Goal: Find specific page/section: Find specific page/section

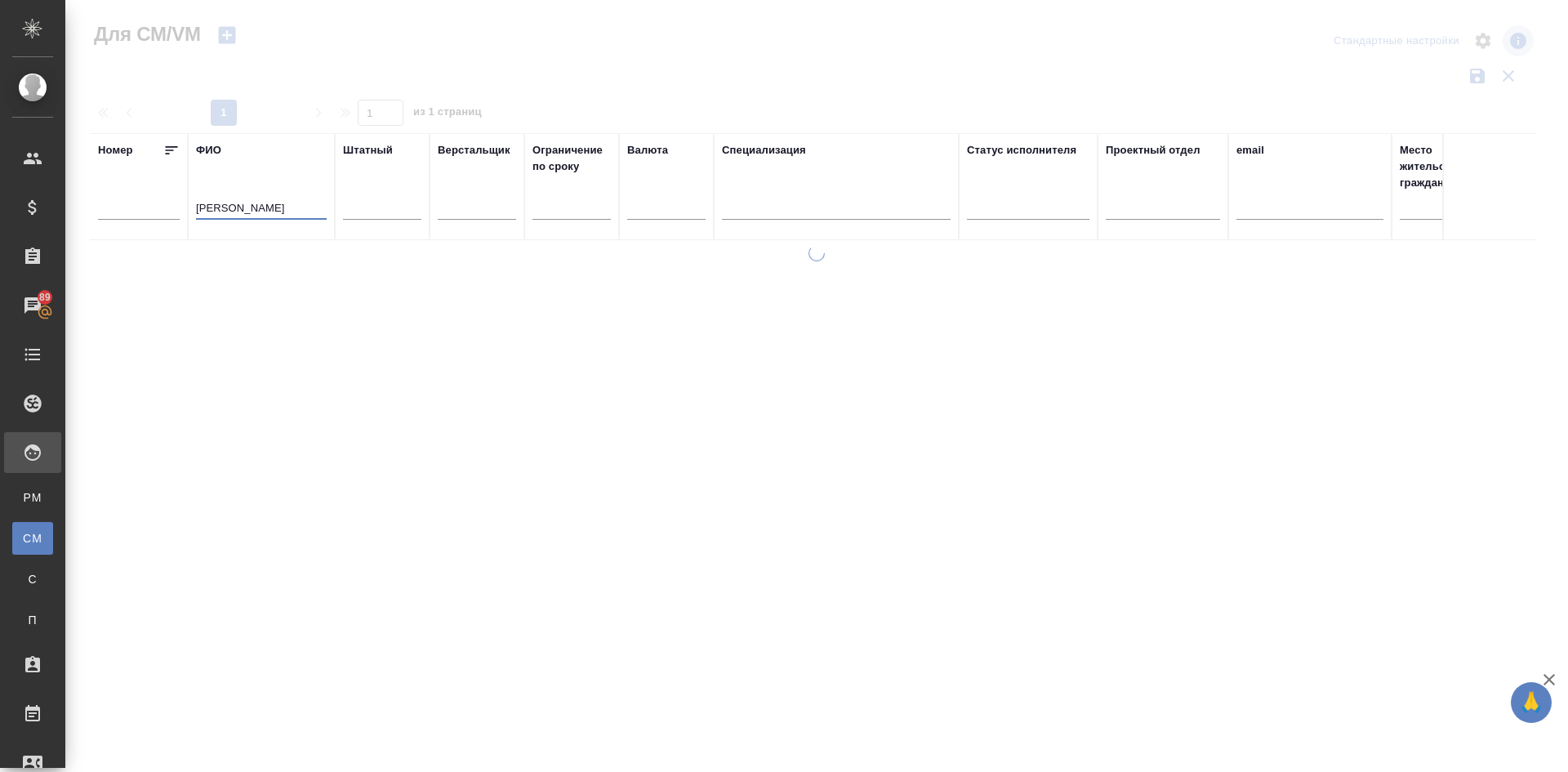
type input "[PERSON_NAME]"
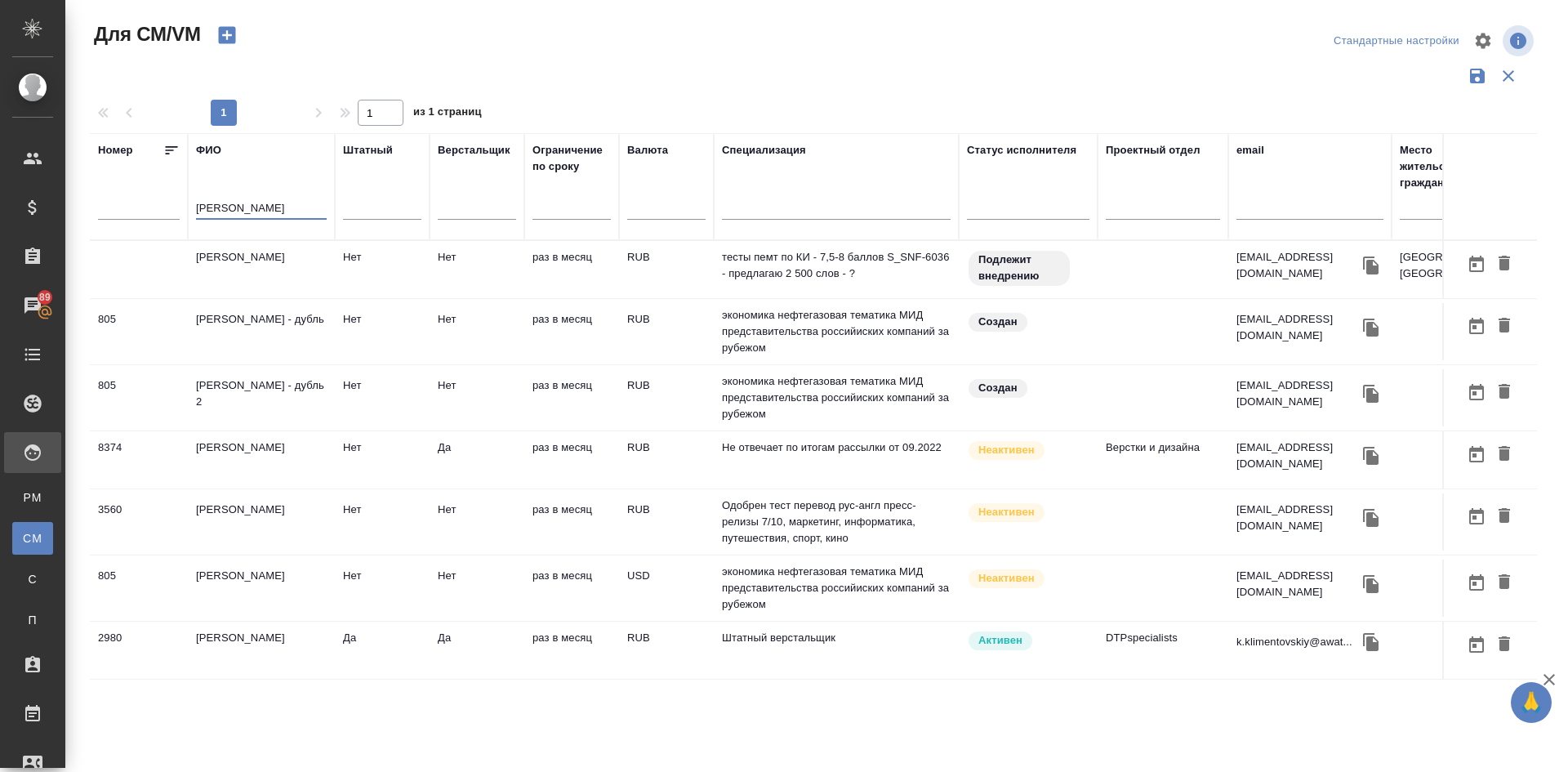
click at [272, 271] on td "[PERSON_NAME]" at bounding box center [262, 270] width 147 height 57
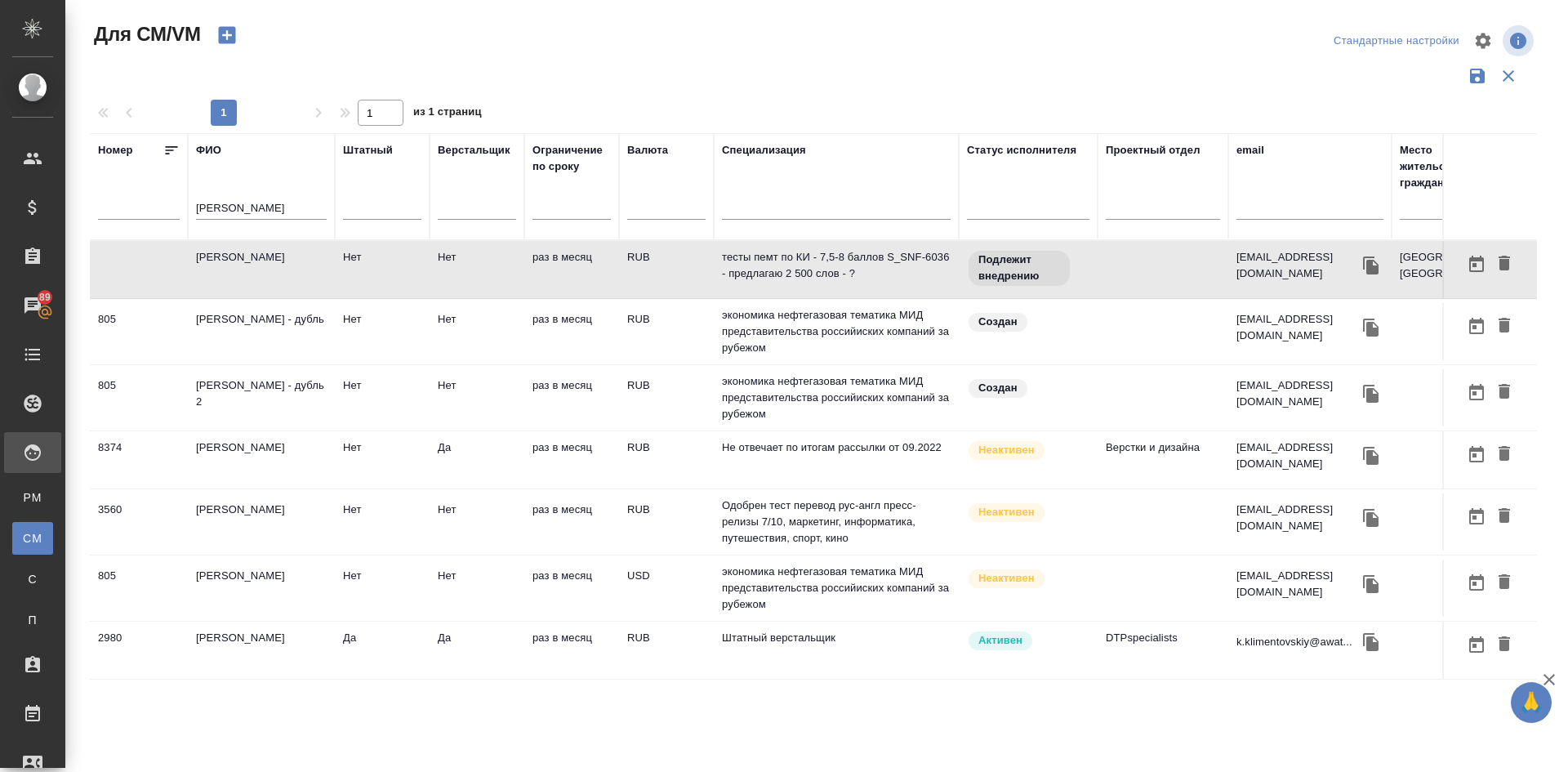
click at [272, 271] on td "[PERSON_NAME]" at bounding box center [262, 270] width 147 height 57
drag, startPoint x: 307, startPoint y: 199, endPoint x: 155, endPoint y: 193, distance: 152.1
click at [162, 196] on tr "[PERSON_NAME] Верстальщик Ограничение по сроку Валюта Специализация Статус испо…" at bounding box center [962, 187] width 1744 height 107
drag, startPoint x: 309, startPoint y: 206, endPoint x: 65, endPoint y: 184, distance: 245.0
click at [69, 186] on div "Для СМ/VM Стандартные настройки 1 1 из 1 страниц [PERSON_NAME] Верстальщик Огра…" at bounding box center [816, 365] width 1502 height 730
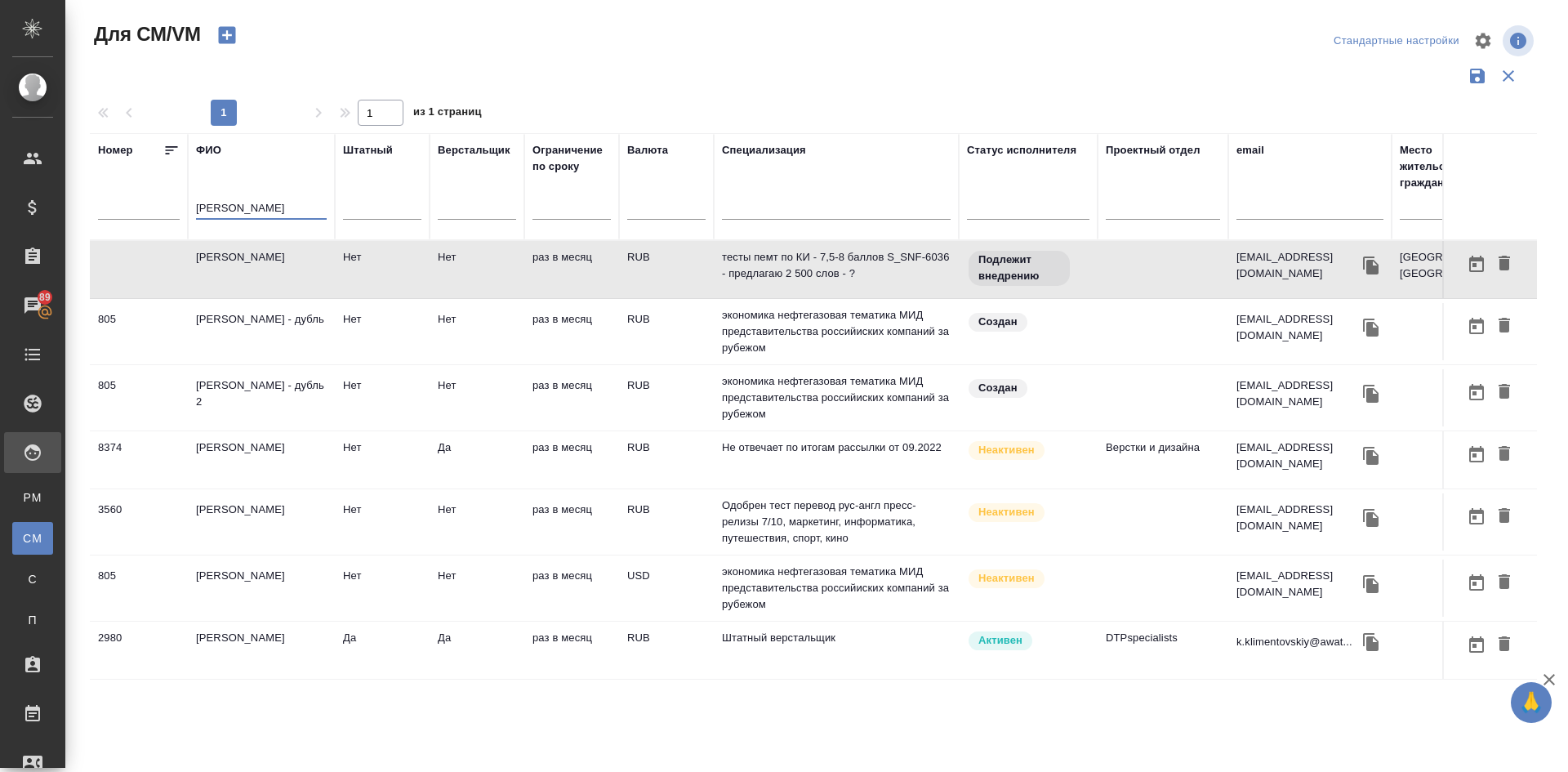
type input "[PERSON_NAME]"
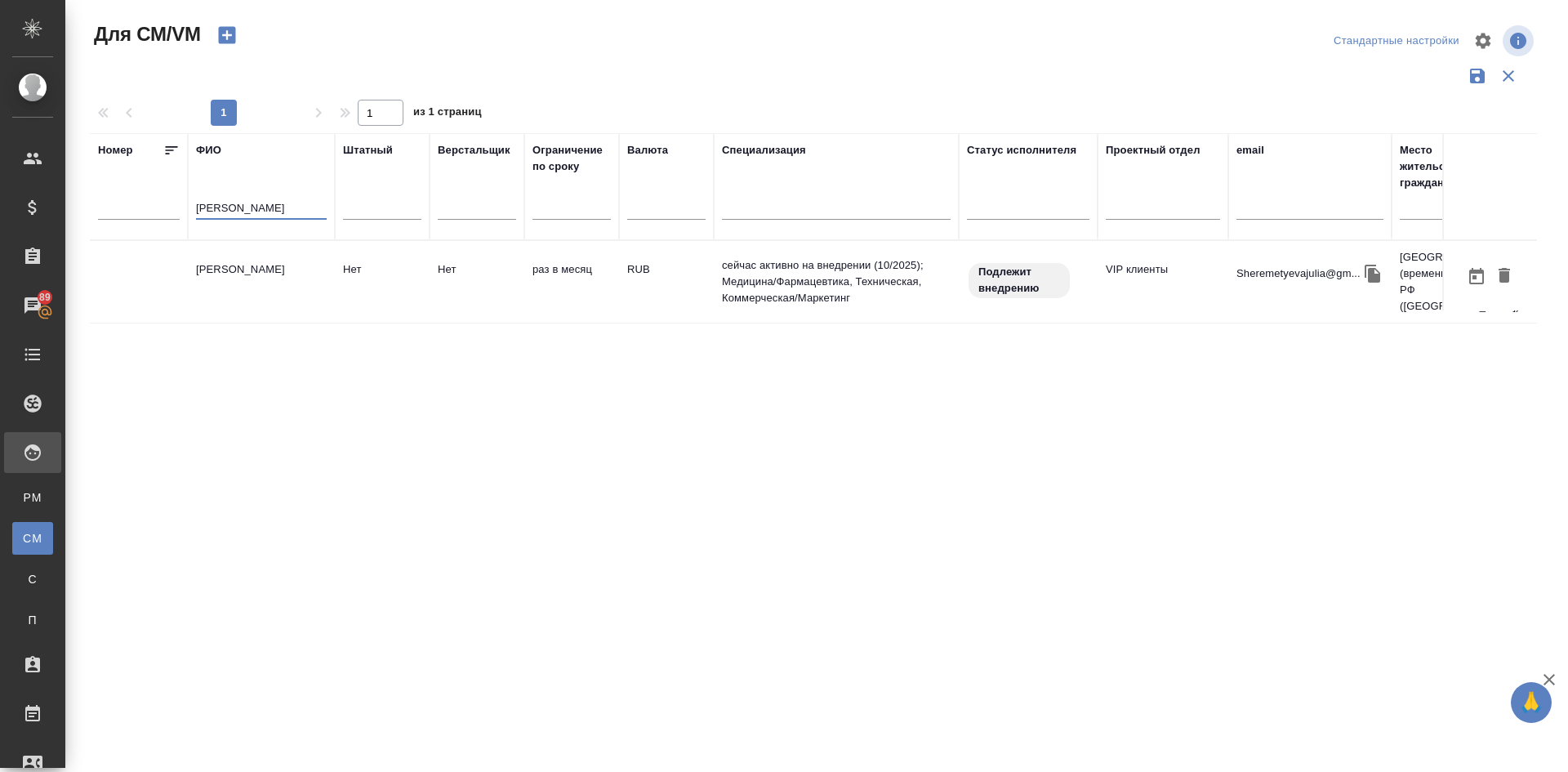
click at [257, 261] on td "[PERSON_NAME]" at bounding box center [262, 282] width 147 height 57
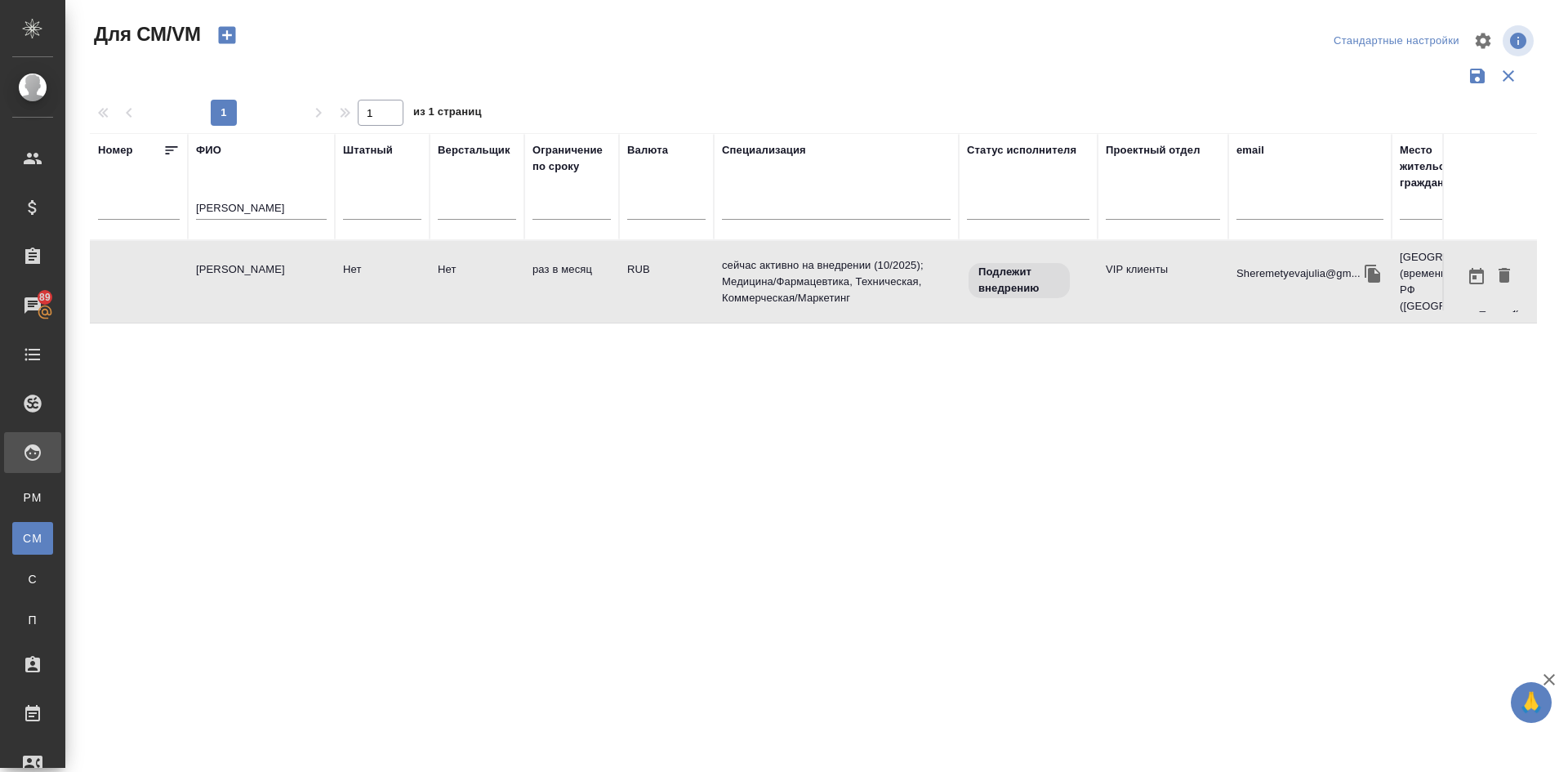
click at [257, 261] on td "[PERSON_NAME]" at bounding box center [262, 282] width 147 height 57
drag, startPoint x: 266, startPoint y: 210, endPoint x: 13, endPoint y: 197, distance: 253.3
click at [46, 200] on div ".cls-1 fill:#fff; AWATERA [PERSON_NAME] Спецификации Заказы 89 Чаты Todo Проект…" at bounding box center [784, 386] width 1568 height 772
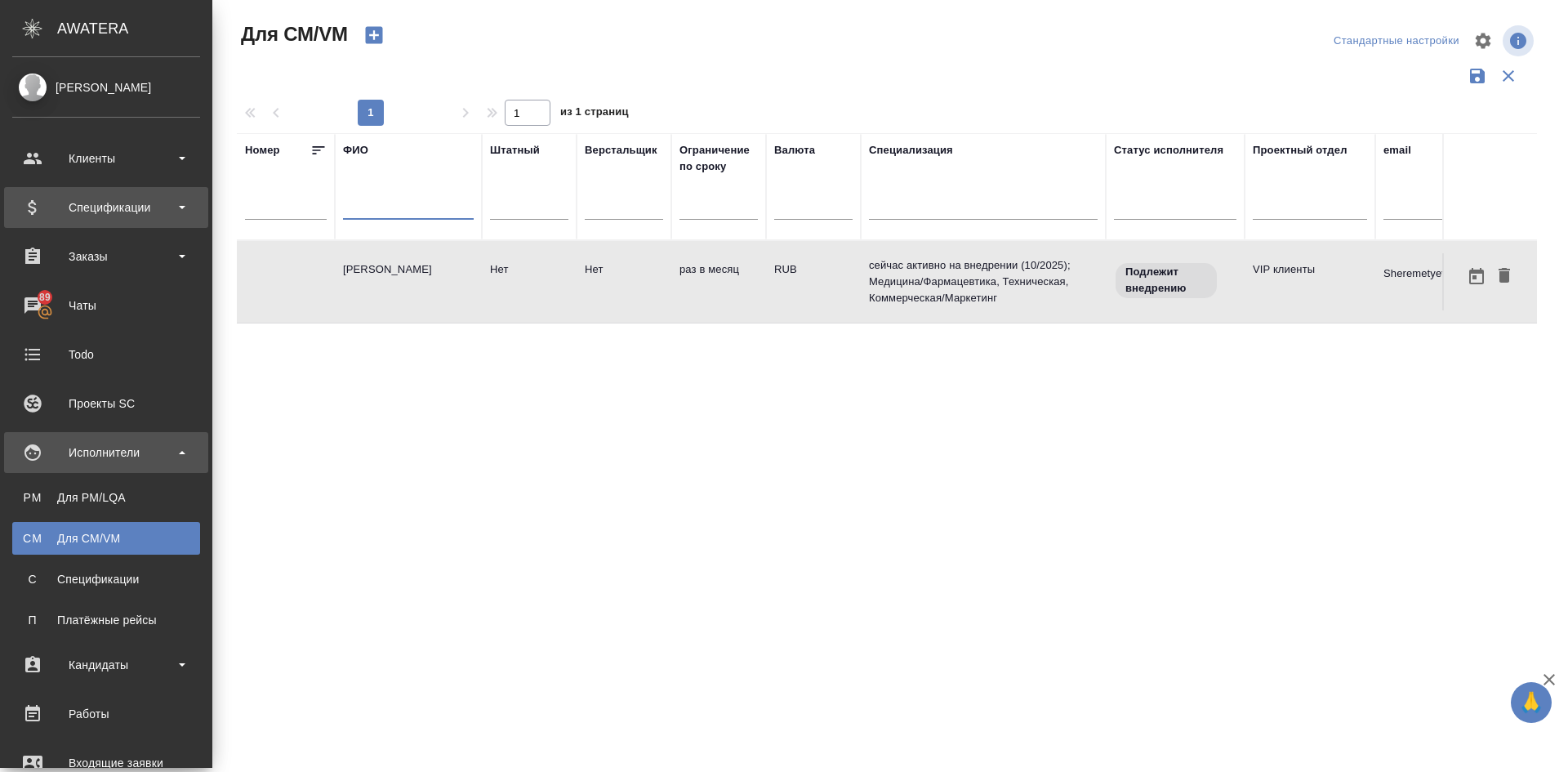
paste input "[PERSON_NAME]"
type input "[PERSON_NAME]"
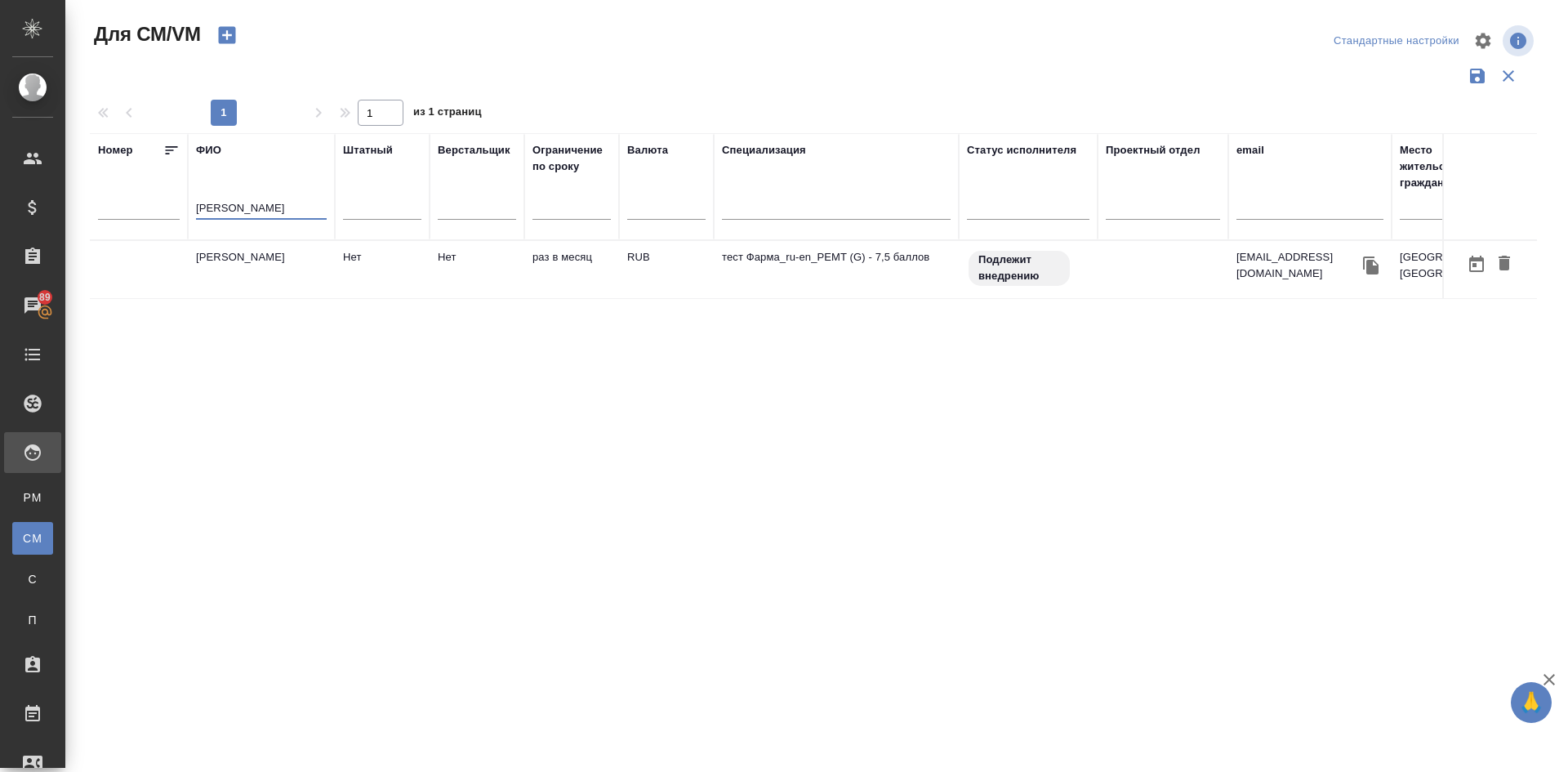
click at [255, 262] on td "[PERSON_NAME]" at bounding box center [262, 270] width 147 height 57
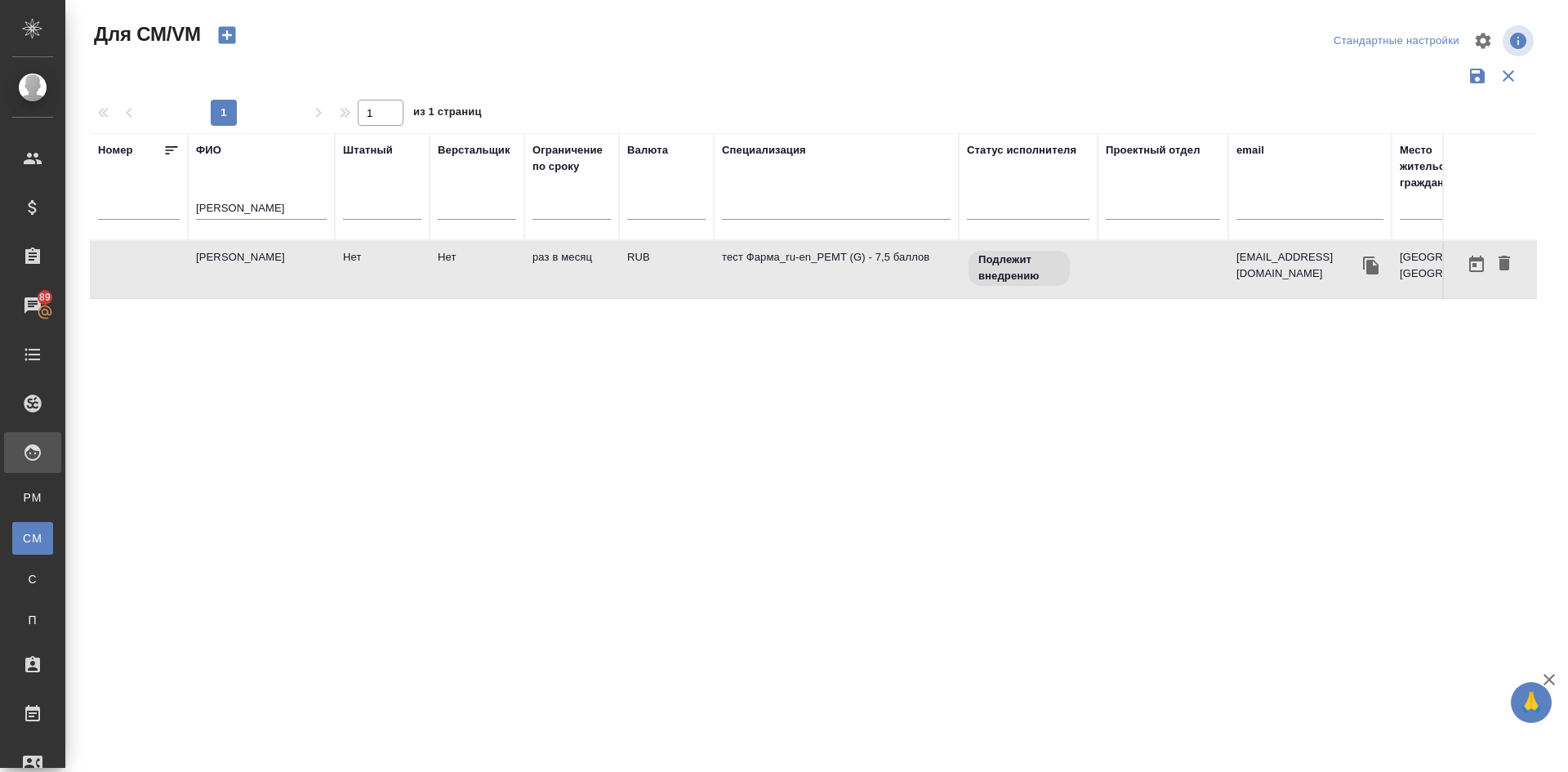
click at [255, 262] on td "[PERSON_NAME]" at bounding box center [262, 270] width 147 height 57
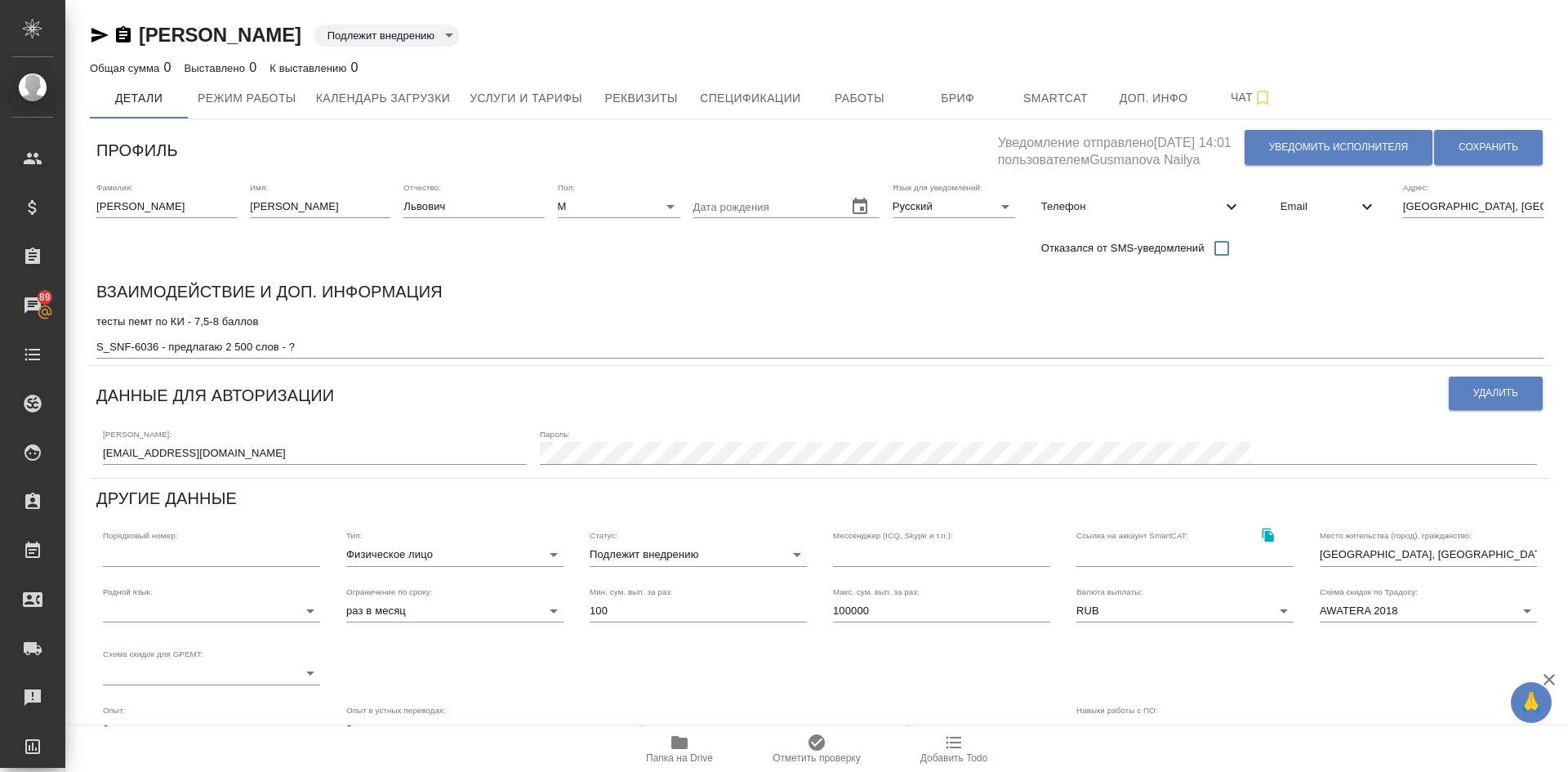
click at [683, 741] on icon "button" at bounding box center [679, 742] width 16 height 13
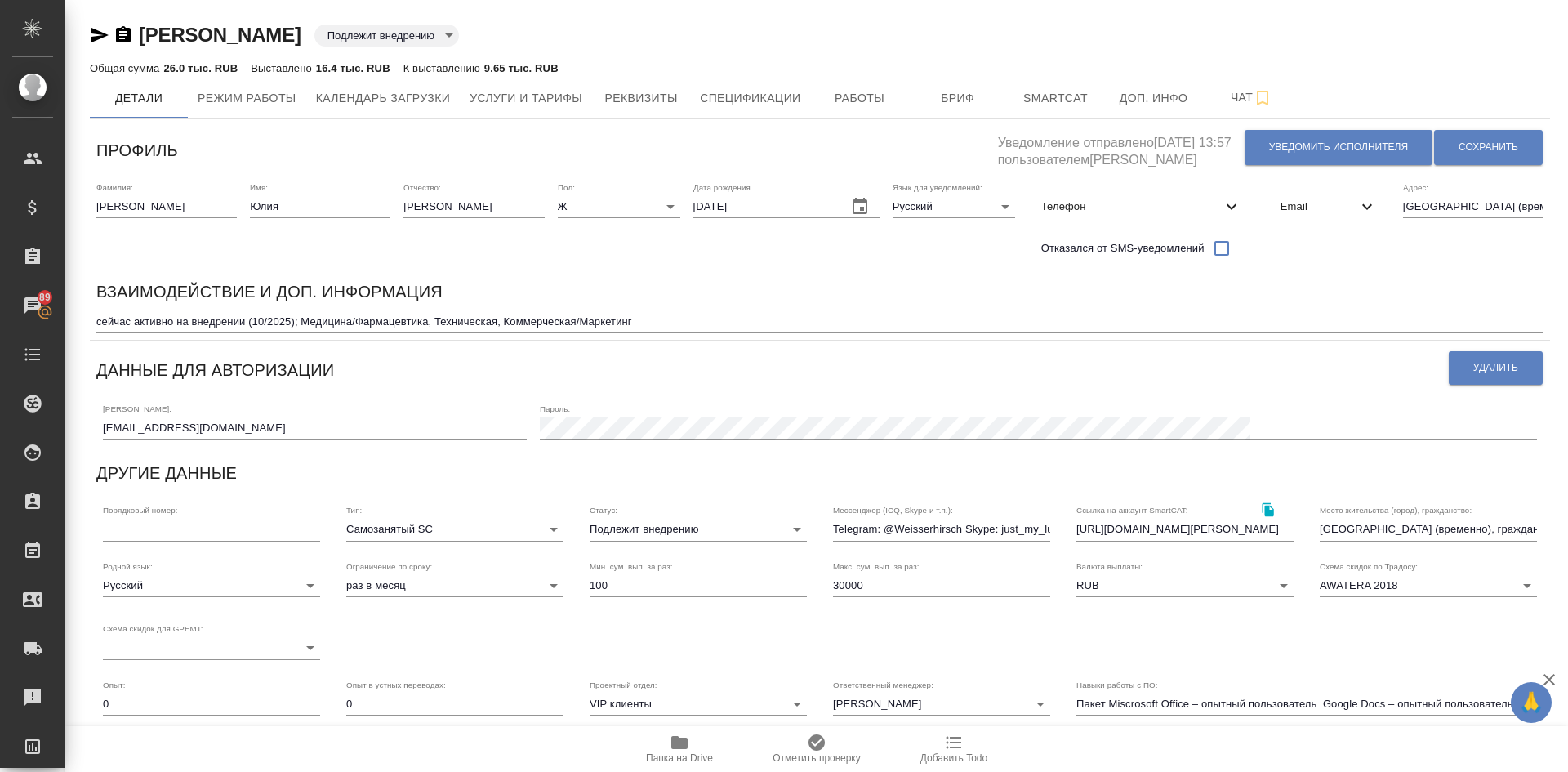
scroll to position [218, 0]
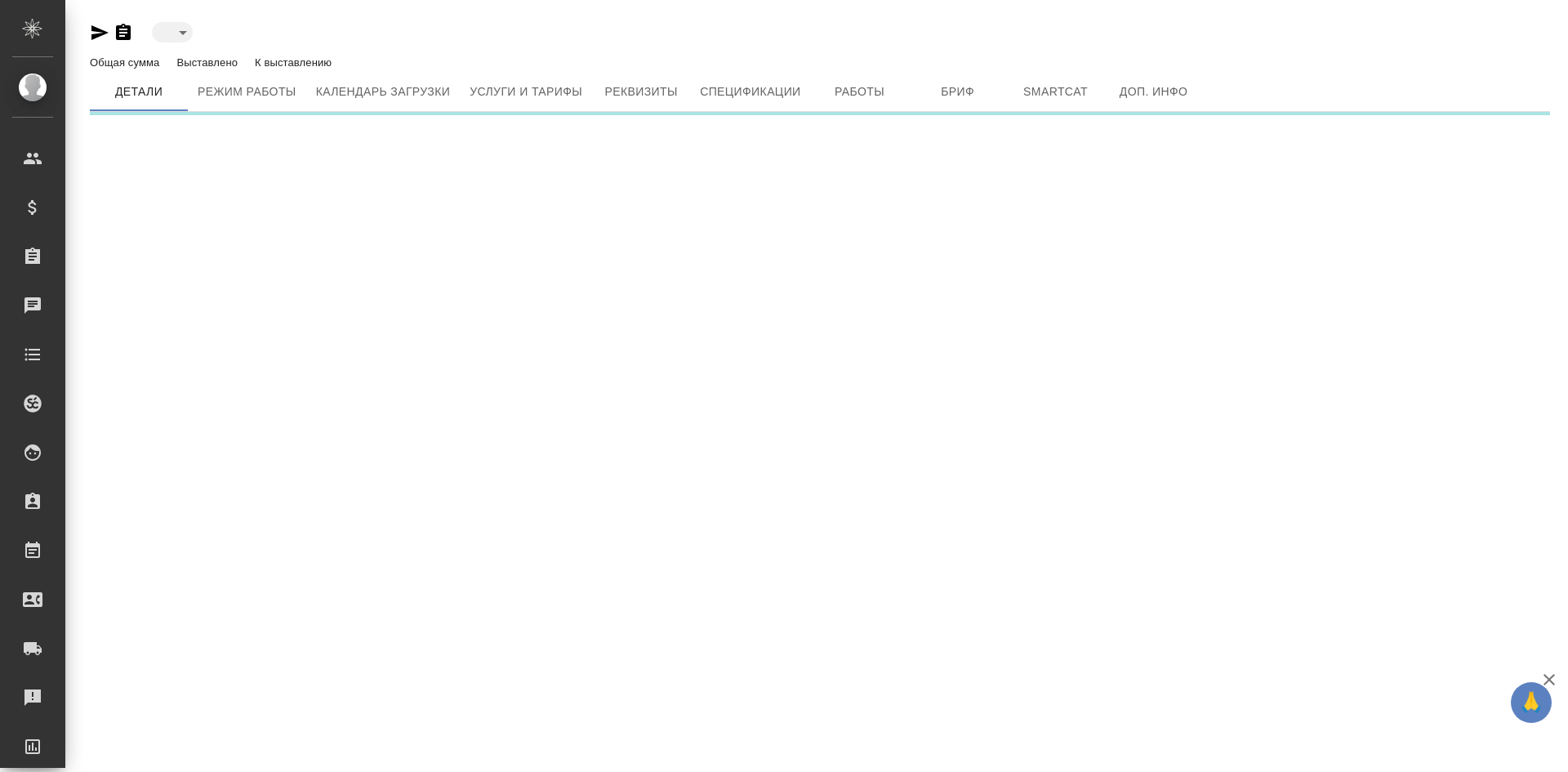
type input "toBeImplemented"
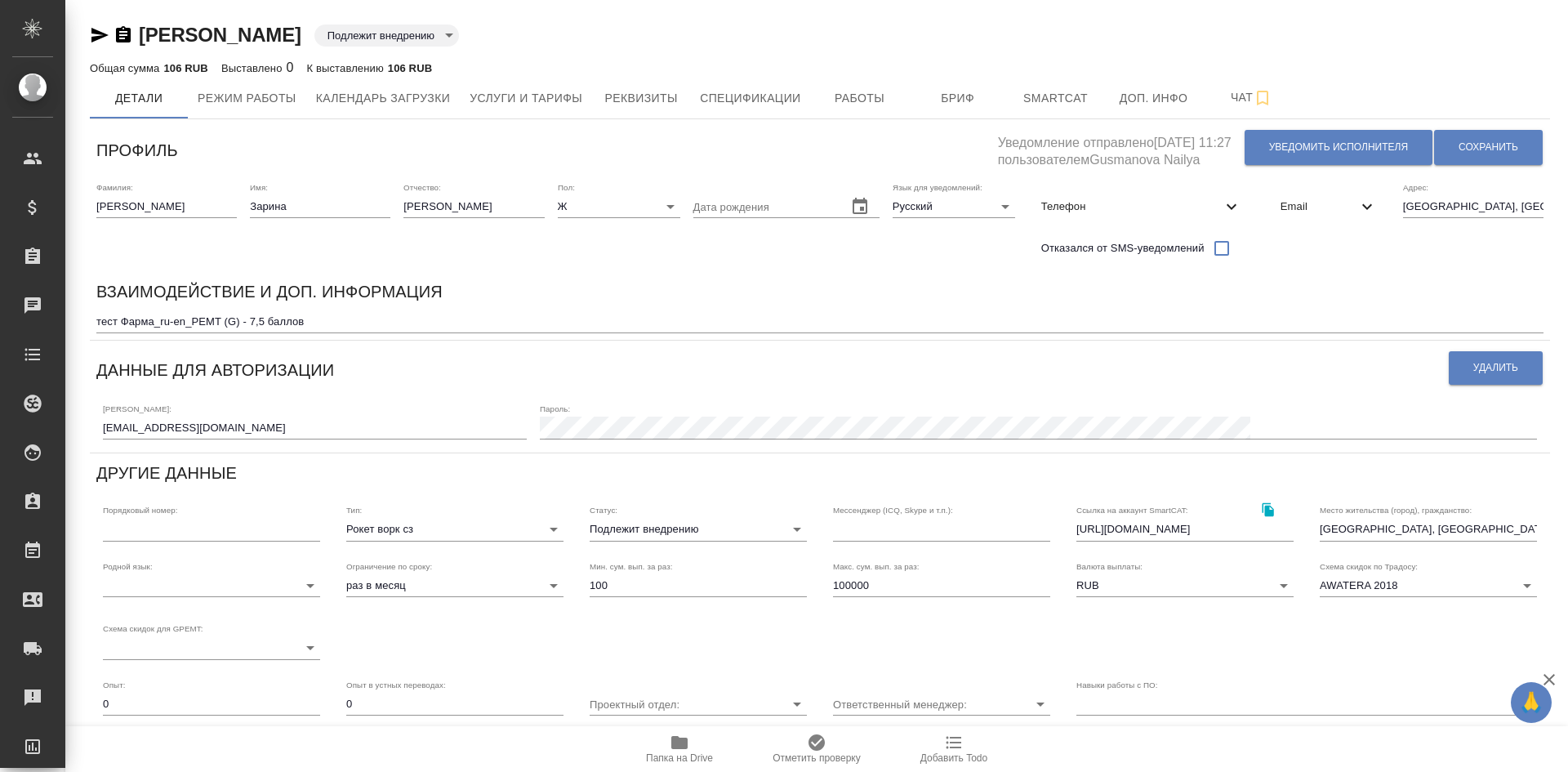
click at [681, 745] on icon "button" at bounding box center [679, 742] width 16 height 13
